Goal: Transaction & Acquisition: Book appointment/travel/reservation

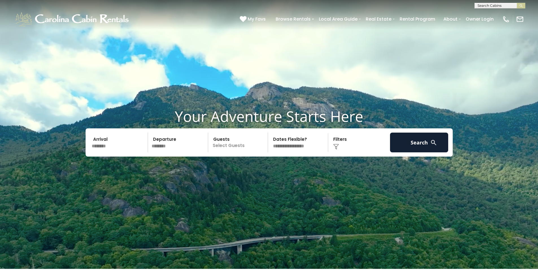
click at [229, 142] on p "Select Guests" at bounding box center [239, 143] width 58 height 20
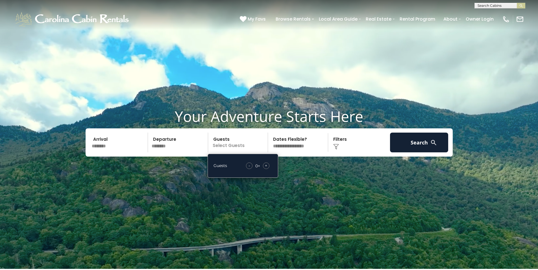
click at [266, 168] on span "+" at bounding box center [266, 166] width 2 height 6
click at [409, 143] on button "Search" at bounding box center [419, 143] width 58 height 20
